Goal: Use online tool/utility: Utilize a website feature to perform a specific function

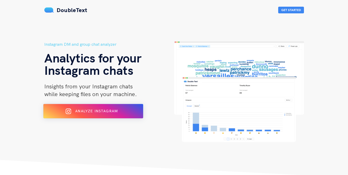
click at [122, 114] on div "Analyze Instagram" at bounding box center [92, 111] width 81 height 8
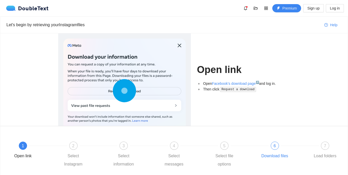
click at [271, 148] on div "6" at bounding box center [275, 146] width 8 height 8
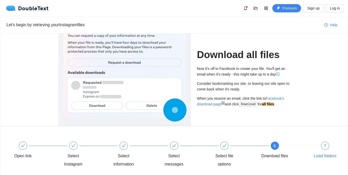
click at [315, 149] on div "7 Load folders" at bounding box center [325, 151] width 30 height 19
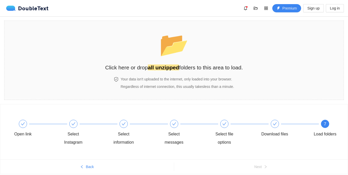
click at [323, 147] on div "7 Load folders" at bounding box center [325, 133] width 30 height 27
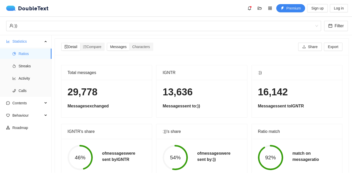
scroll to position [17, 0]
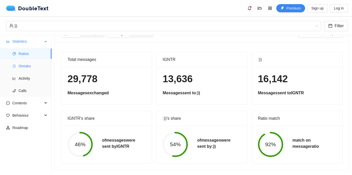
click at [37, 70] on span "Streaks" at bounding box center [33, 66] width 29 height 10
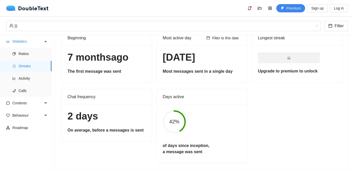
scroll to position [32, 0]
click at [28, 78] on span "Activity" at bounding box center [33, 78] width 29 height 10
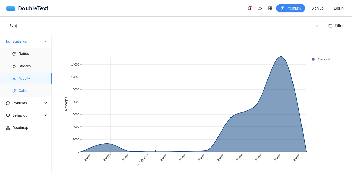
click at [32, 90] on span "Calls" at bounding box center [33, 91] width 29 height 10
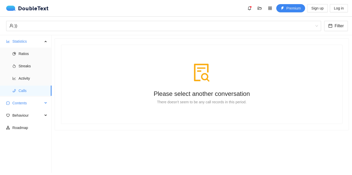
click at [40, 105] on span "Contents" at bounding box center [27, 103] width 30 height 10
click at [38, 116] on span "Word Cloud" at bounding box center [33, 115] width 29 height 10
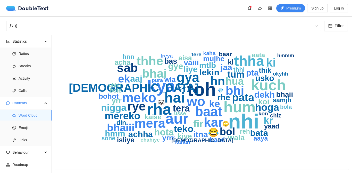
scroll to position [32, 0]
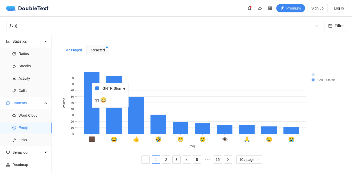
scroll to position [92, 0]
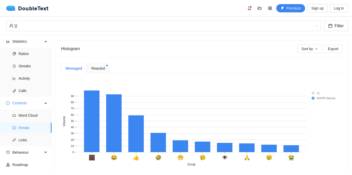
click at [101, 74] on div "Messaged Reacted 🏿 😂 👍 🤣 😁 🥲 👁 🙏 😢 😭 Emoji 0 10 20 30 40 50 60 70 80 90 Volume …" at bounding box center [201, 122] width 281 height 119
click at [103, 64] on div "Reacted" at bounding box center [98, 68] width 22 height 10
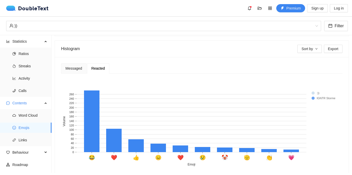
scroll to position [115, 0]
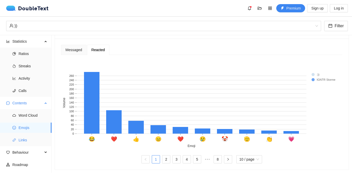
click at [26, 136] on span "Links" at bounding box center [33, 140] width 29 height 10
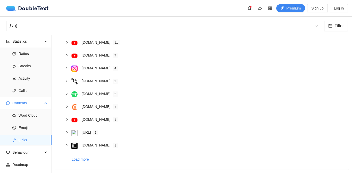
scroll to position [68, 0]
click at [25, 156] on span "Behaviour" at bounding box center [27, 153] width 30 height 10
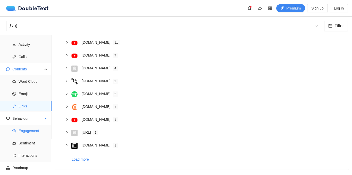
click at [41, 130] on span "Engagement" at bounding box center [33, 131] width 29 height 10
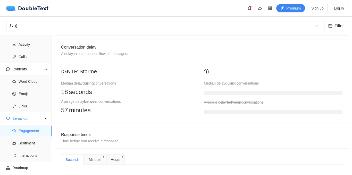
scroll to position [99, 0]
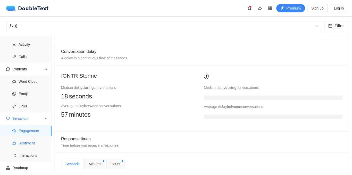
click at [31, 142] on span "Sentiment" at bounding box center [33, 143] width 29 height 10
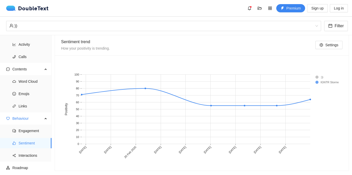
scroll to position [288, 0]
drag, startPoint x: 257, startPoint y: 57, endPoint x: 316, endPoint y: 76, distance: 61.0
click at [316, 76] on div "[DATE] [DATE] [DATE] [DATE] [DATE] [DATE] [DATE] [DATE] [DATE] 0 10 20 30 40 50…" at bounding box center [202, 112] width 294 height 115
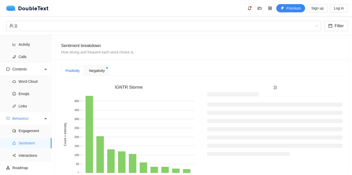
scroll to position [104, 0]
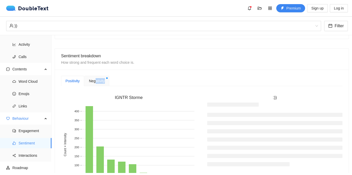
click at [96, 84] on div "Negativity" at bounding box center [96, 81] width 24 height 10
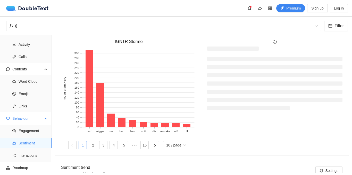
scroll to position [33, 0]
click at [37, 154] on span "Interactions" at bounding box center [33, 156] width 29 height 10
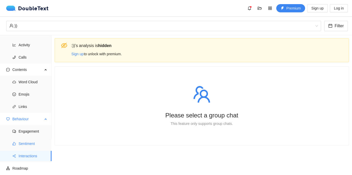
click at [28, 147] on span "Sentiment" at bounding box center [33, 144] width 29 height 10
click at [28, 135] on span "Engagement" at bounding box center [33, 131] width 29 height 10
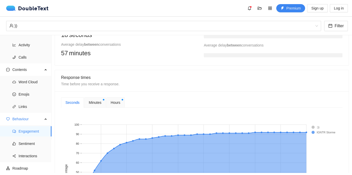
scroll to position [161, 0]
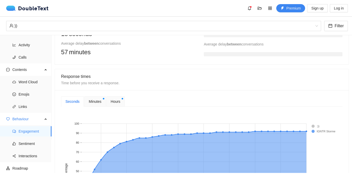
click at [94, 98] on div "Minutes" at bounding box center [94, 102] width 21 height 10
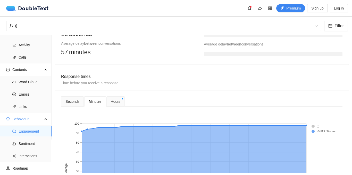
click at [116, 102] on span "Hours" at bounding box center [116, 102] width 10 height 6
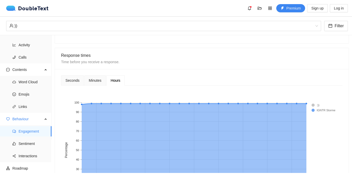
scroll to position [188, 0]
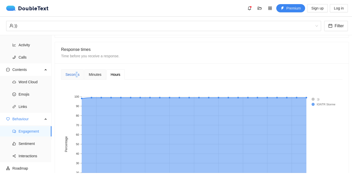
click at [77, 75] on div "Seconds" at bounding box center [72, 75] width 14 height 6
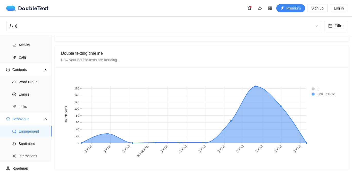
scroll to position [0, 0]
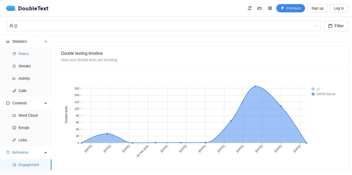
click at [28, 55] on span "Ratios" at bounding box center [33, 54] width 29 height 10
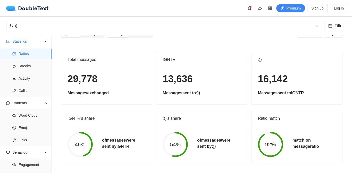
scroll to position [17, 0]
click at [30, 66] on span "Streaks" at bounding box center [33, 66] width 29 height 10
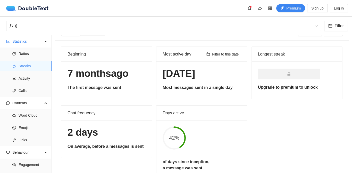
scroll to position [14, 0]
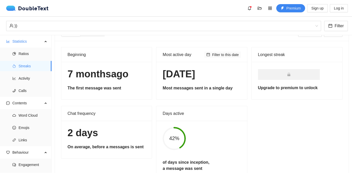
click at [217, 57] on span "Filter to this date" at bounding box center [225, 55] width 27 height 6
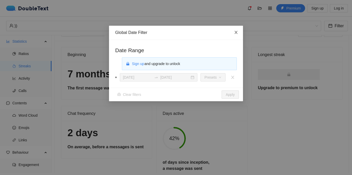
click at [236, 30] on span "Close" at bounding box center [236, 33] width 14 height 14
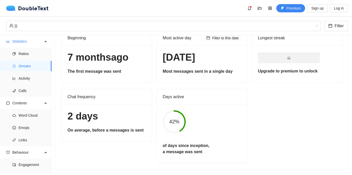
scroll to position [28, 0]
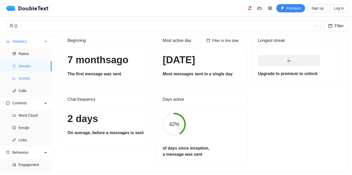
click at [30, 75] on span "Activity" at bounding box center [33, 78] width 29 height 10
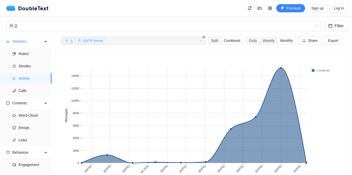
scroll to position [45, 0]
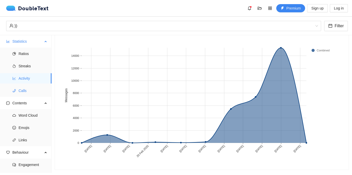
click at [20, 92] on span "Calls" at bounding box center [33, 91] width 29 height 10
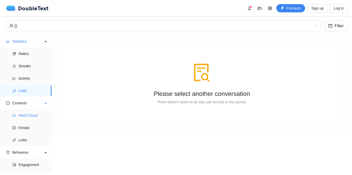
click at [30, 115] on span "Word Cloud" at bounding box center [33, 115] width 29 height 10
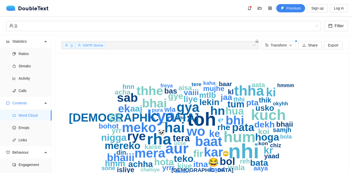
scroll to position [3, 0]
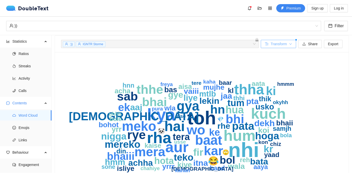
click at [284, 45] on button "Transform" at bounding box center [278, 44] width 35 height 8
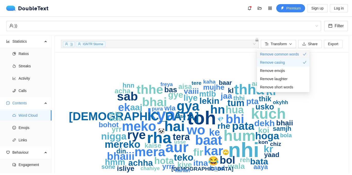
click at [298, 56] on span "Remove common words" at bounding box center [279, 54] width 39 height 6
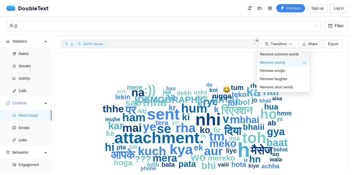
click at [282, 57] on li "Remove common words" at bounding box center [283, 54] width 53 height 8
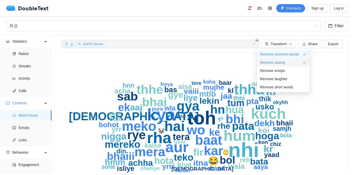
click at [277, 62] on span "Remove casing" at bounding box center [272, 63] width 25 height 6
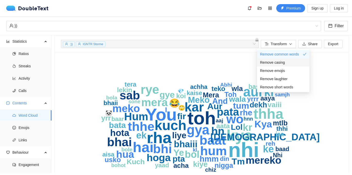
click at [277, 62] on span "Remove casing" at bounding box center [272, 63] width 25 height 6
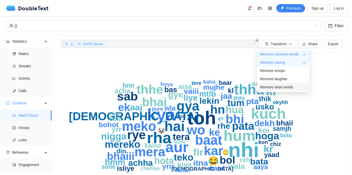
click at [301, 87] on div "Remove short words" at bounding box center [283, 87] width 46 height 6
click at [300, 85] on div "Remove short words" at bounding box center [283, 87] width 46 height 6
click at [285, 85] on span "Remove short words" at bounding box center [276, 87] width 33 height 6
click at [313, 92] on icon "nhi toh kya rha hum aur kuch hai thha wo baat gya meko kar mera thhe bhi rye sa…" at bounding box center [199, 125] width 277 height 134
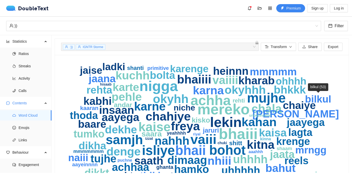
scroll to position [1, 0]
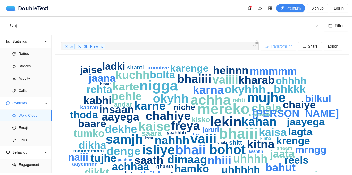
click at [280, 45] on span "Transform" at bounding box center [278, 47] width 16 height 6
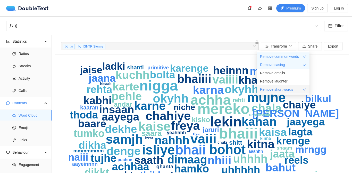
click at [289, 90] on span "Remove short words" at bounding box center [276, 90] width 33 height 6
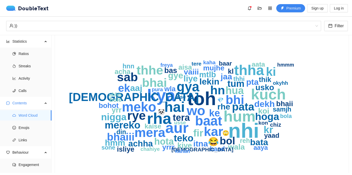
scroll to position [19, 0]
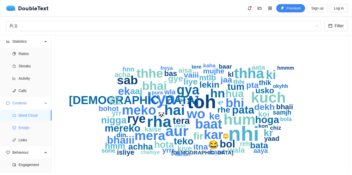
click at [21, 132] on span "Emojis" at bounding box center [33, 128] width 29 height 10
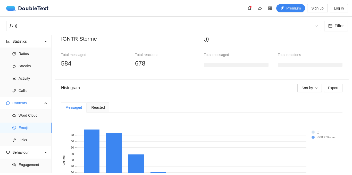
scroll to position [115, 0]
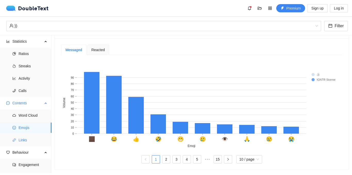
click at [27, 143] on span "Links" at bounding box center [33, 140] width 29 height 10
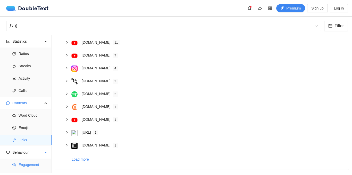
click at [31, 164] on span "Engagement" at bounding box center [33, 165] width 29 height 10
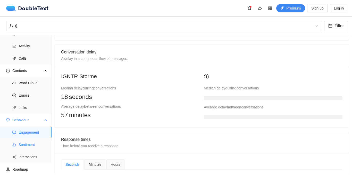
scroll to position [32, 0]
click at [28, 148] on span "Sentiment" at bounding box center [33, 145] width 29 height 10
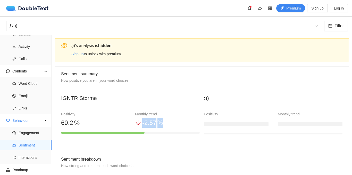
drag, startPoint x: 173, startPoint y: 139, endPoint x: 133, endPoint y: 122, distance: 42.9
click at [132, 123] on div "IGNTR Storme Positivity 60 .2 % Monthly trend - 2 .57 % :)) Positivity Monthly …" at bounding box center [202, 115] width 294 height 55
click at [183, 139] on div "IGNTR Storme Positivity 60 .2 % Monthly trend - 2 .57 % :)) Positivity Monthly …" at bounding box center [202, 115] width 294 height 55
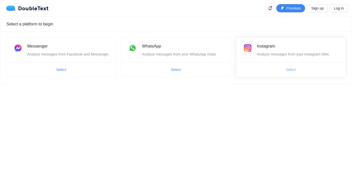
click at [296, 71] on button "Select" at bounding box center [290, 70] width 18 height 8
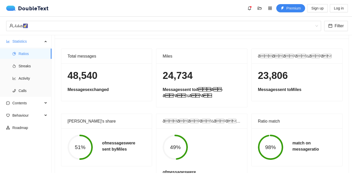
scroll to position [17, 0]
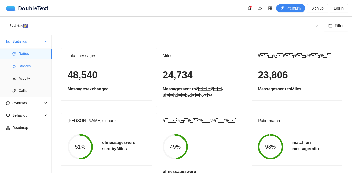
click at [26, 63] on span "Streaks" at bounding box center [33, 66] width 29 height 10
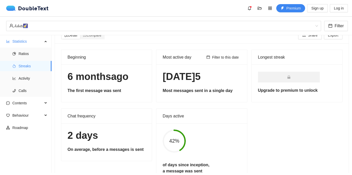
scroll to position [9, 0]
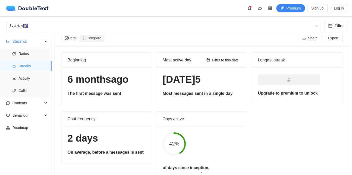
click at [91, 43] on div "Detail Compare Share Export" at bounding box center [201, 38] width 281 height 16
click at [96, 42] on div "Detail Compare Share Export" at bounding box center [201, 38] width 281 height 16
click at [104, 40] on div "Compare" at bounding box center [92, 38] width 24 height 7
click at [80, 35] on input "Compare" at bounding box center [80, 35] width 0 height 0
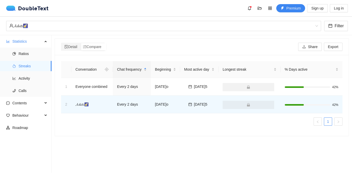
click at [93, 37] on section "Detail Compare Share Export Conversation Chat frequency Beginning Most active d…" at bounding box center [201, 104] width 300 height 138
click at [33, 79] on span "Activity" at bounding box center [33, 78] width 29 height 10
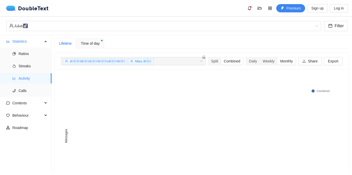
click at [96, 47] on div "Time of day" at bounding box center [90, 43] width 28 height 10
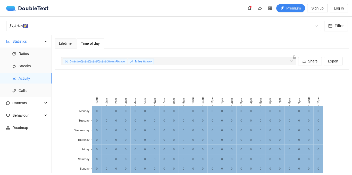
click at [91, 42] on span "Time of day" at bounding box center [90, 44] width 19 height 4
click at [75, 46] on div "Lifetime" at bounding box center [65, 43] width 21 height 10
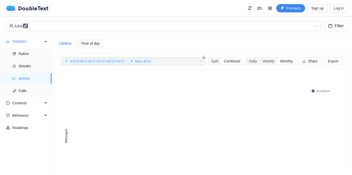
click at [92, 39] on div "Time of day" at bounding box center [90, 43] width 28 height 10
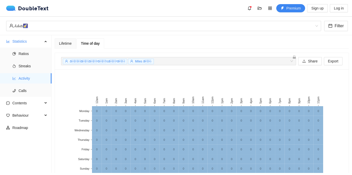
click at [94, 46] on div "Time of day" at bounding box center [90, 44] width 19 height 6
click at [68, 50] on div "Lifetime Time of day + 0 ... Split Combined Daily Weekly Monthly Share Export ð…" at bounding box center [202, 124] width 294 height 173
click at [67, 48] on div "Lifetime" at bounding box center [65, 43] width 21 height 10
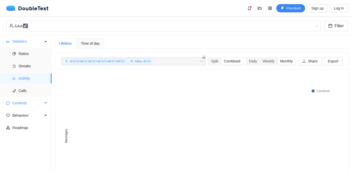
click at [25, 103] on span "Contents" at bounding box center [27, 103] width 30 height 10
click at [30, 116] on span "Word Cloud" at bounding box center [33, 115] width 29 height 10
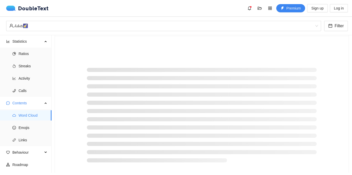
scroll to position [16, 0]
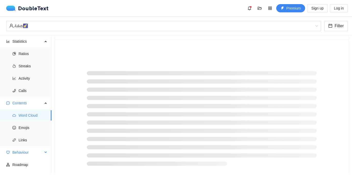
click at [32, 153] on span "Behaviour" at bounding box center [27, 153] width 30 height 10
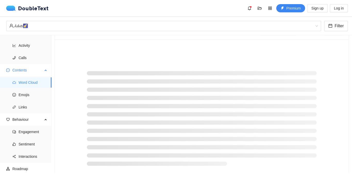
scroll to position [34, 0]
click at [25, 96] on span "Emojis" at bounding box center [33, 94] width 29 height 10
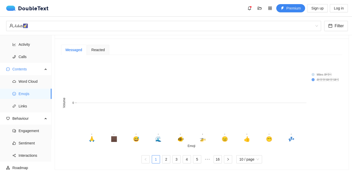
scroll to position [114, 0]
click at [23, 104] on span "Links" at bounding box center [33, 106] width 29 height 10
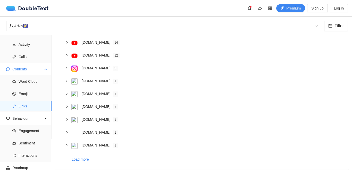
scroll to position [68, 0]
click at [28, 132] on span "Engagement" at bounding box center [33, 131] width 29 height 10
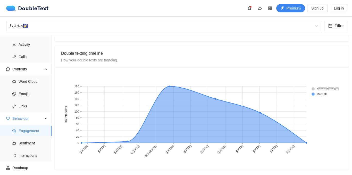
scroll to position [386, 0]
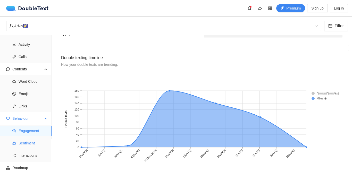
click at [34, 140] on span "Sentiment" at bounding box center [33, 143] width 29 height 10
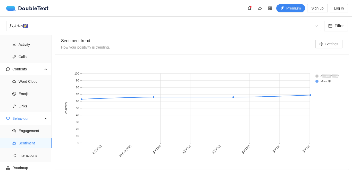
scroll to position [290, 0]
click at [36, 153] on span "Interactions" at bounding box center [33, 156] width 29 height 10
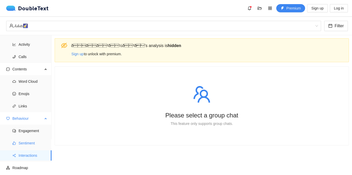
click at [28, 147] on span "Sentiment" at bounding box center [33, 143] width 29 height 10
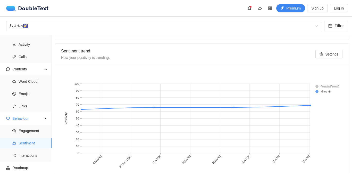
scroll to position [290, 0]
